Goal: Communication & Community: Answer question/provide support

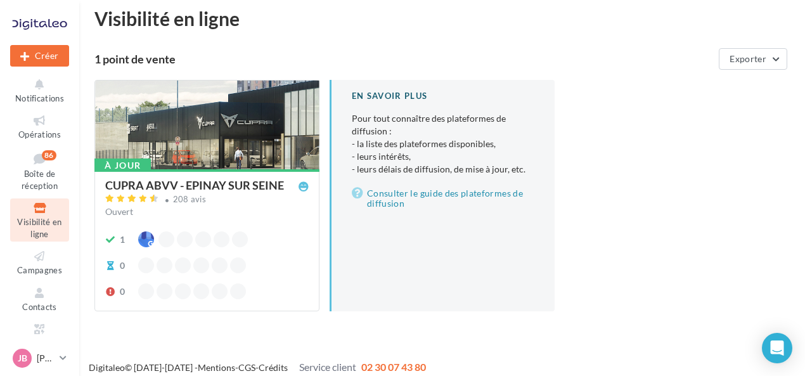
scroll to position [22, 0]
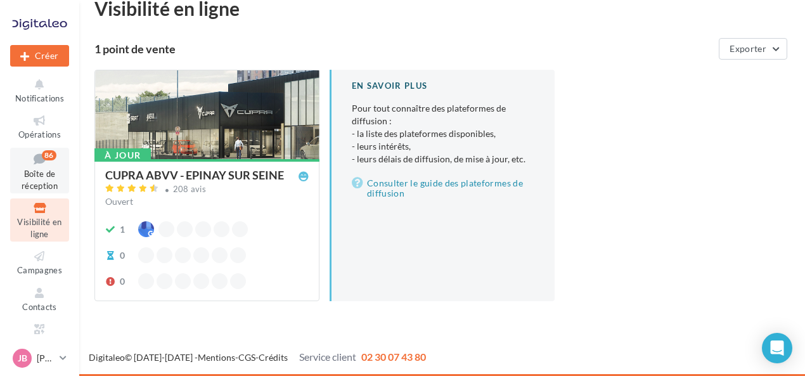
click at [51, 155] on div "86" at bounding box center [49, 155] width 15 height 10
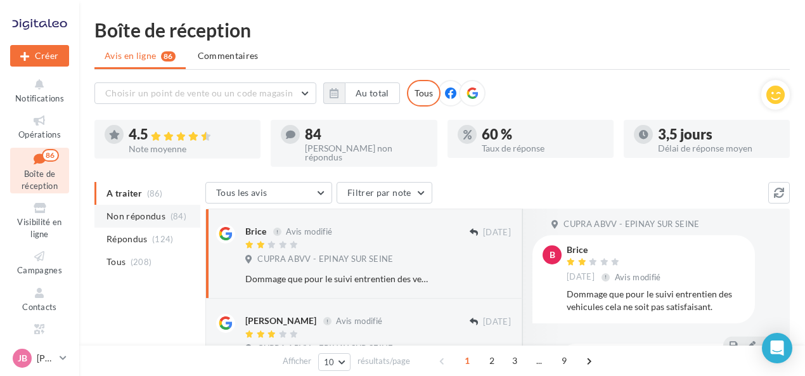
click at [148, 210] on span "Non répondus" at bounding box center [136, 216] width 59 height 13
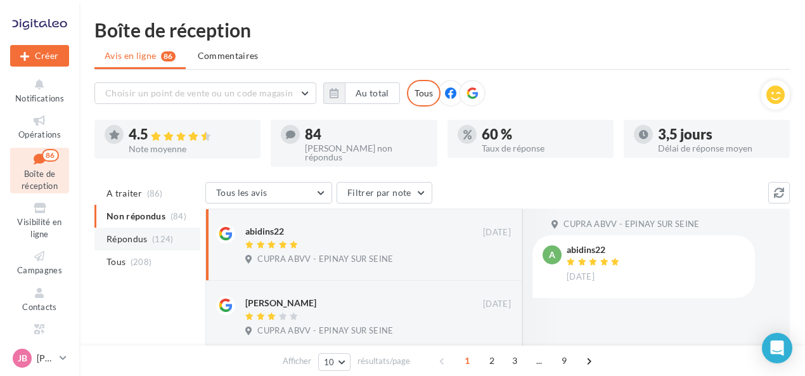
click at [141, 233] on span "Répondus" at bounding box center [127, 239] width 41 height 13
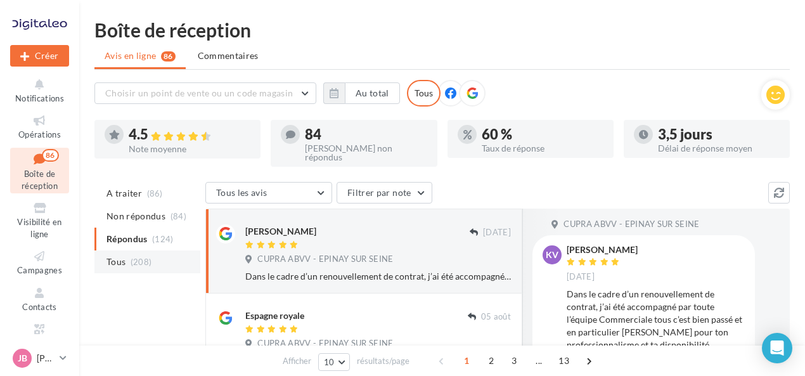
click at [147, 261] on li "Tous (208)" at bounding box center [147, 261] width 106 height 23
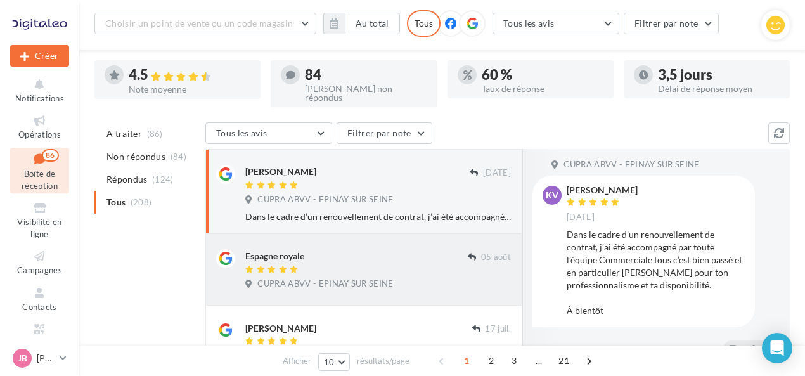
scroll to position [20, 0]
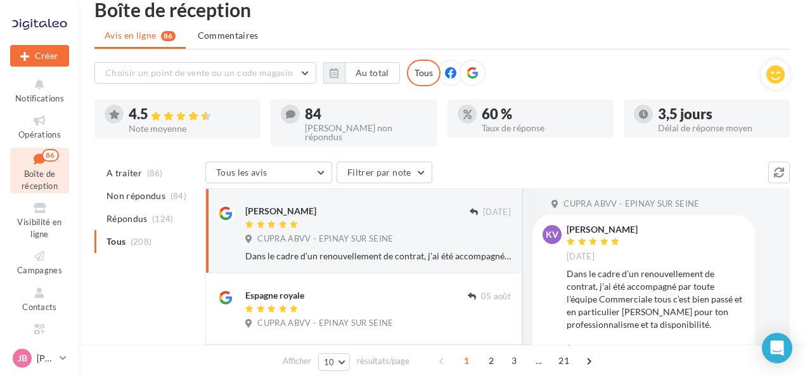
click at [667, 124] on div "Délai de réponse moyen" at bounding box center [719, 128] width 122 height 9
click at [46, 121] on icon at bounding box center [39, 121] width 51 height 15
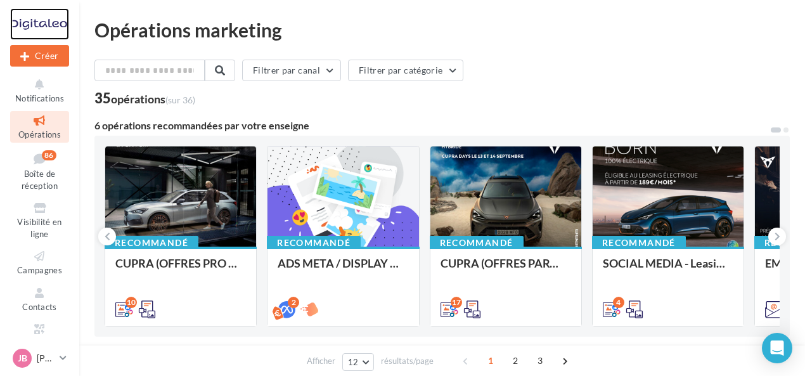
click at [41, 30] on div at bounding box center [39, 24] width 59 height 32
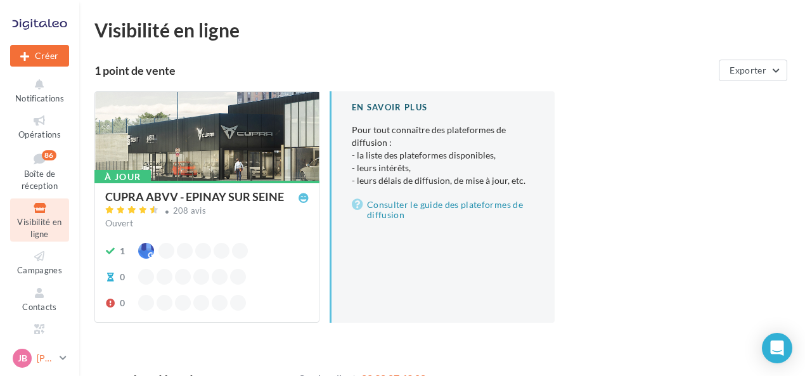
click at [54, 363] on p "[PERSON_NAME]" at bounding box center [46, 358] width 18 height 13
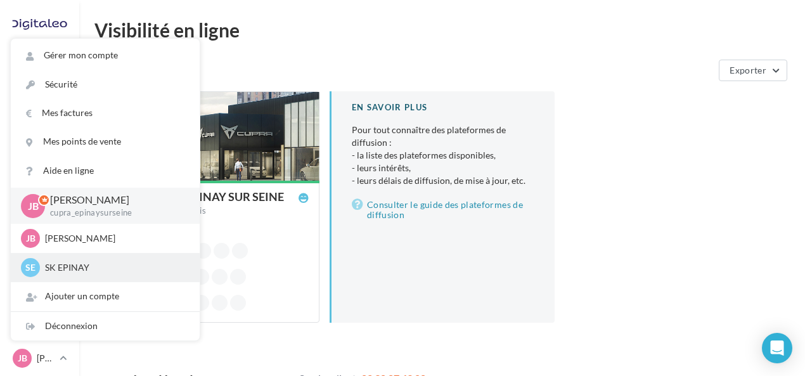
click at [77, 269] on p "SK EPINAY" at bounding box center [115, 267] width 140 height 13
